Goal: Task Accomplishment & Management: Manage account settings

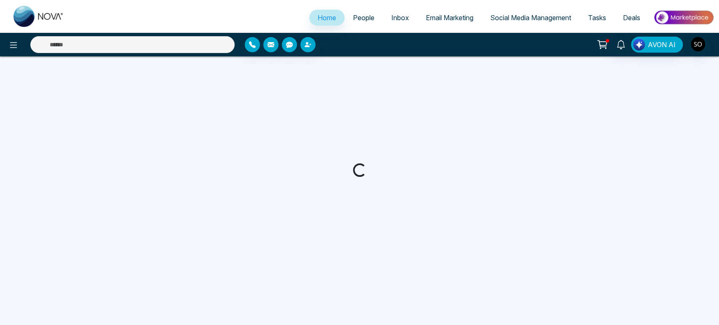
click at [398, 48] on div at bounding box center [330, 44] width 170 height 15
click at [353, 20] on span "People" at bounding box center [363, 17] width 21 height 8
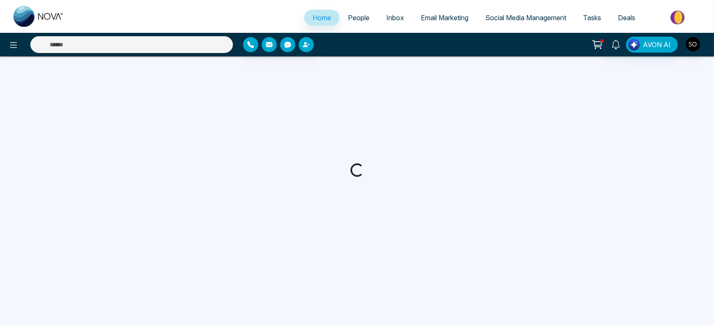
select select "*"
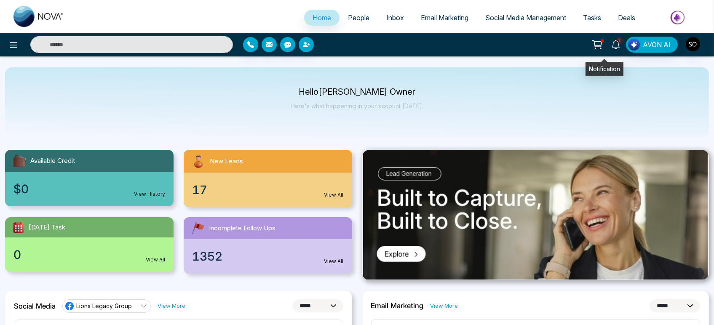
click at [611, 45] on icon at bounding box center [615, 44] width 9 height 9
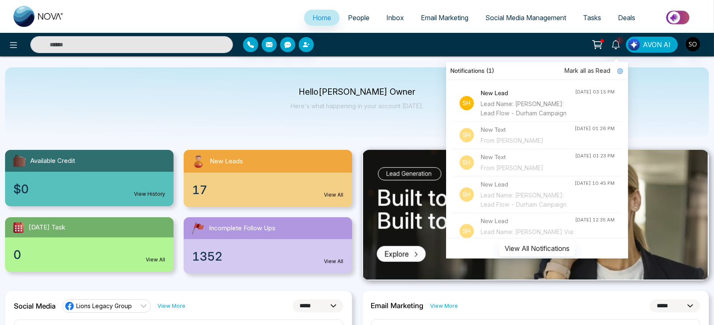
click at [490, 96] on h4 "New Lead" at bounding box center [527, 92] width 94 height 9
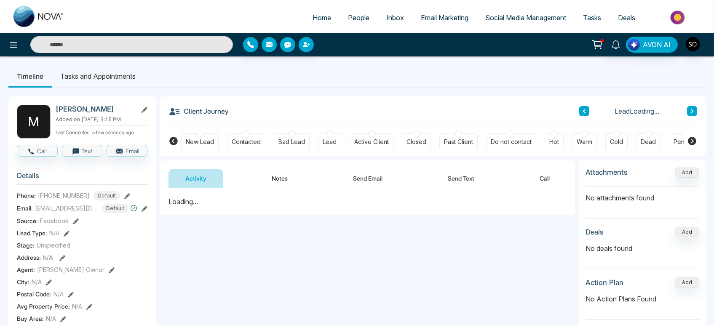
click at [354, 19] on span "People" at bounding box center [358, 17] width 21 height 8
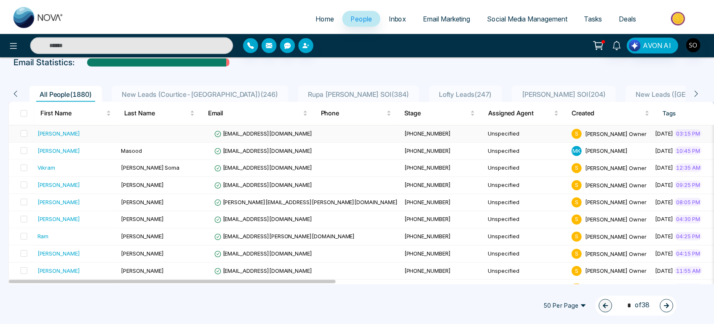
scroll to position [47, 0]
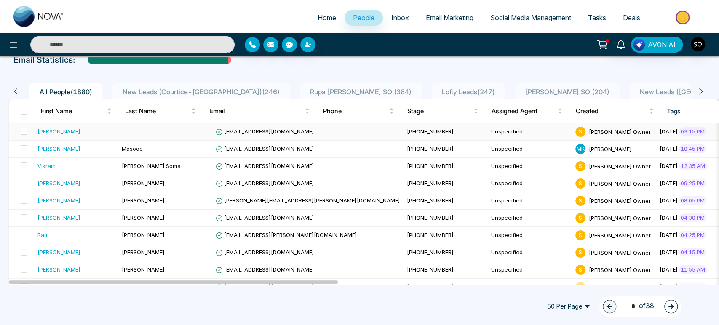
click at [40, 136] on div "[PERSON_NAME]" at bounding box center [58, 131] width 43 height 8
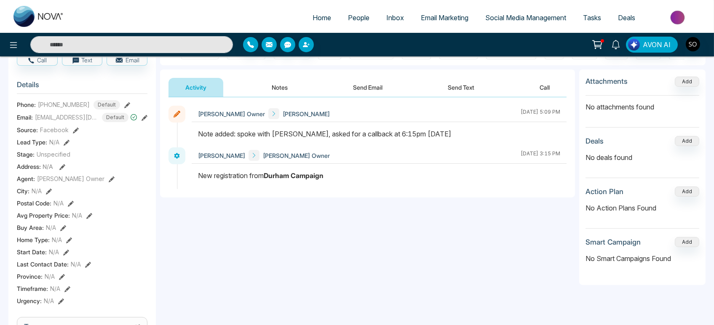
scroll to position [93, 0]
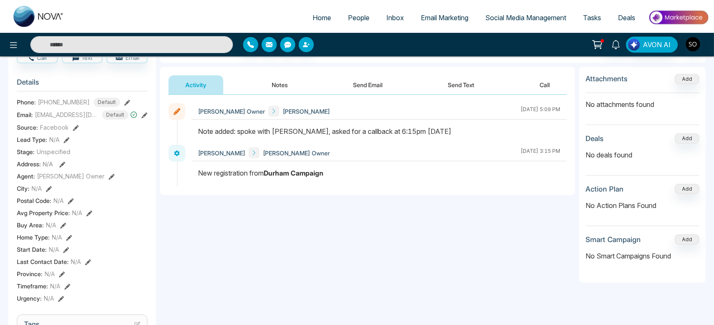
click at [143, 118] on icon at bounding box center [144, 115] width 6 height 6
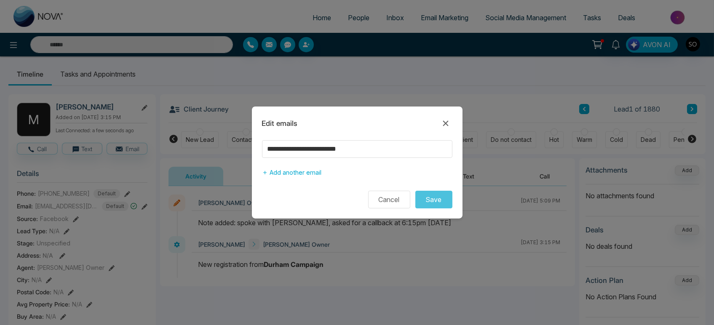
scroll to position [0, 0]
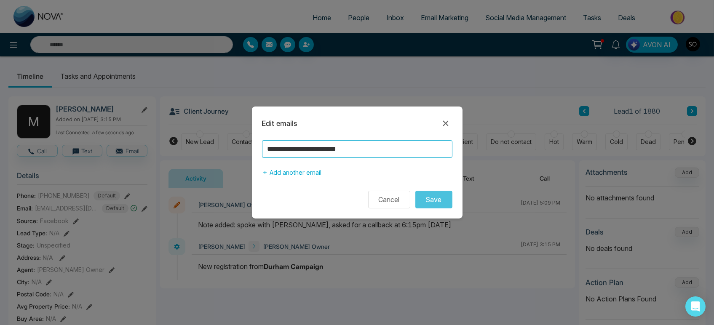
drag, startPoint x: 293, startPoint y: 149, endPoint x: 263, endPoint y: 152, distance: 30.1
click at [263, 152] on input "**********" at bounding box center [357, 149] width 190 height 18
type input "**********"
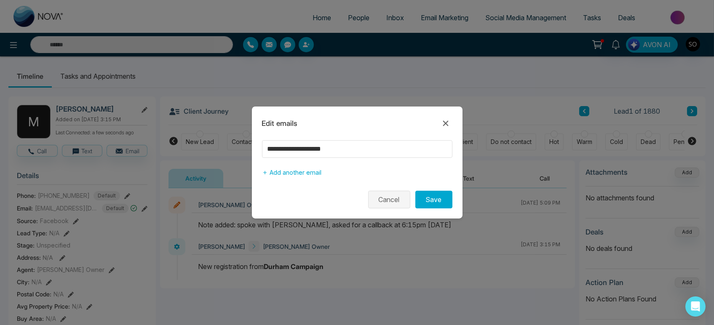
click at [385, 206] on button "Cancel" at bounding box center [389, 200] width 42 height 18
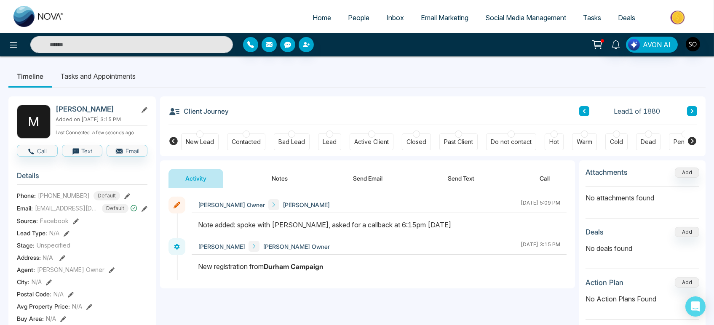
click at [145, 112] on icon at bounding box center [144, 110] width 6 height 6
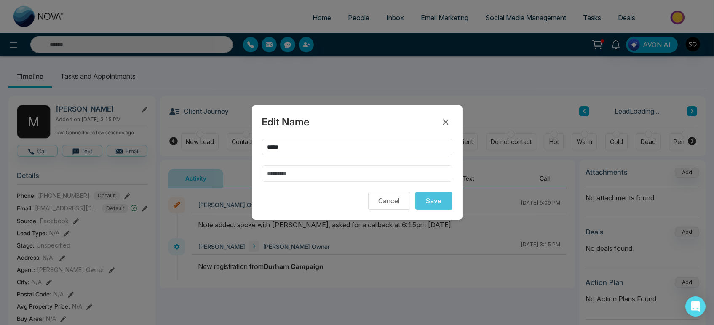
click at [279, 173] on input "text" at bounding box center [357, 173] width 190 height 16
type input "*******"
click at [442, 206] on button "Save" at bounding box center [433, 201] width 37 height 18
